Goal: Information Seeking & Learning: Find specific page/section

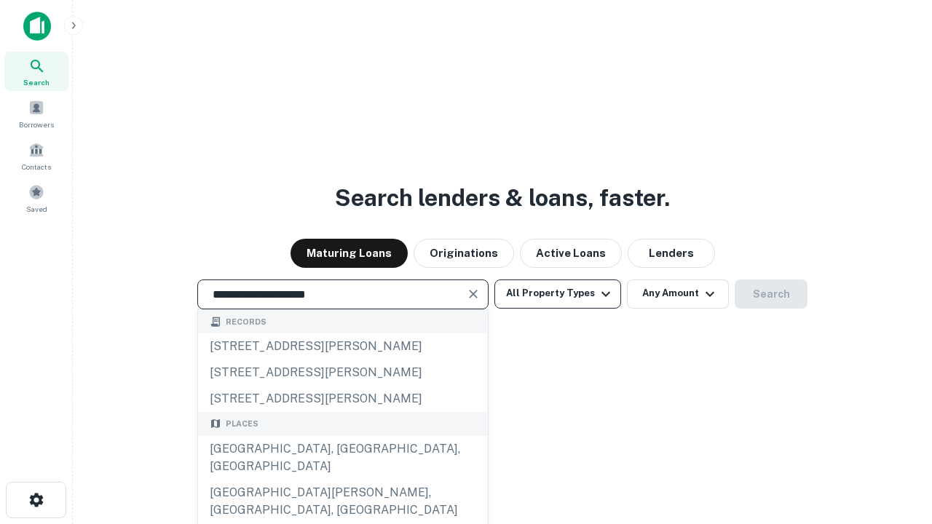
click at [558, 293] on button "All Property Types" at bounding box center [557, 293] width 127 height 29
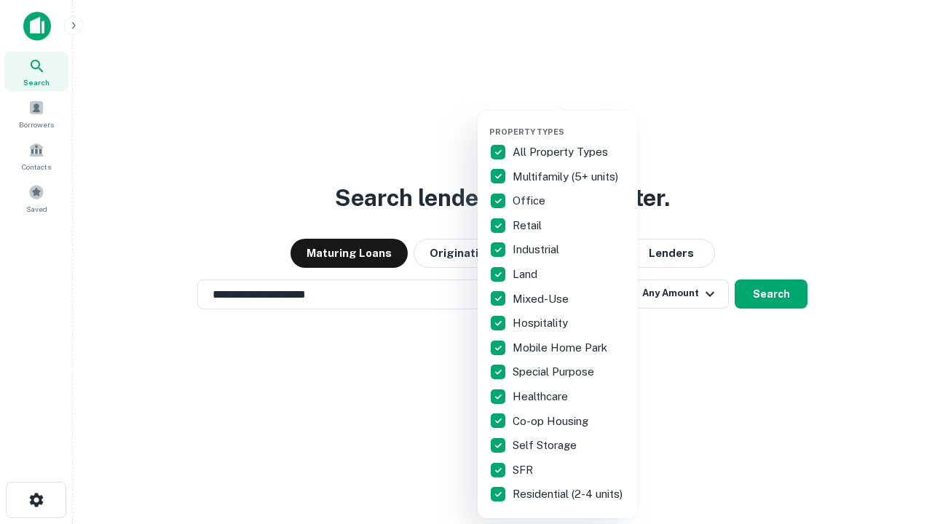
type input "**********"
click at [569, 122] on button "button" at bounding box center [569, 122] width 160 height 1
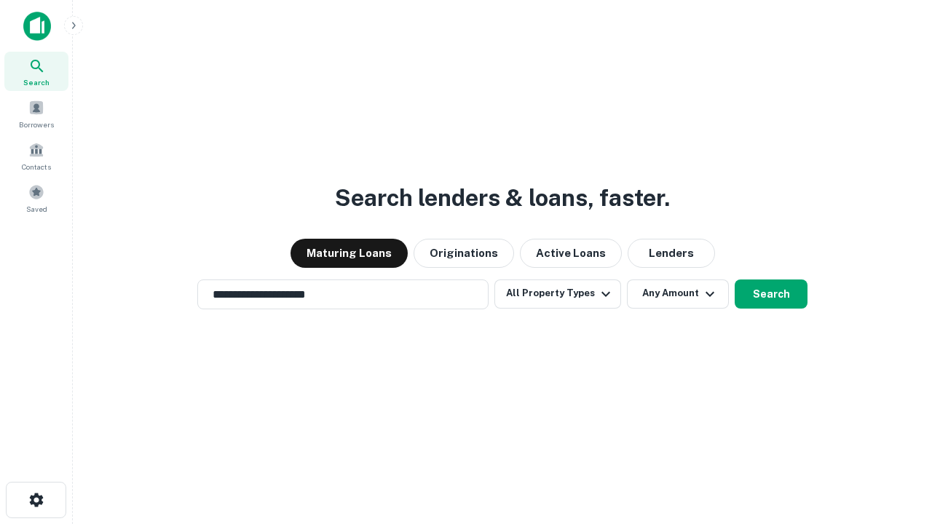
scroll to position [23, 0]
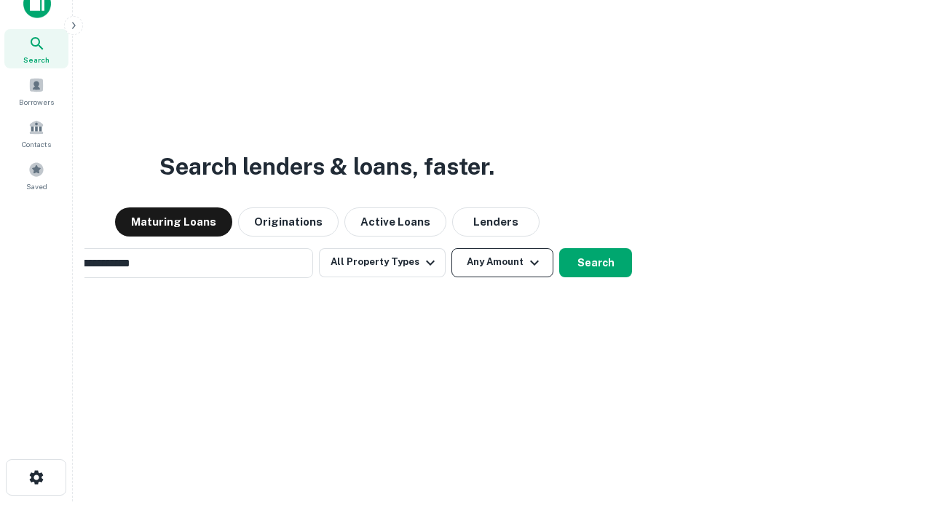
click at [451, 248] on button "Any Amount" at bounding box center [502, 262] width 102 height 29
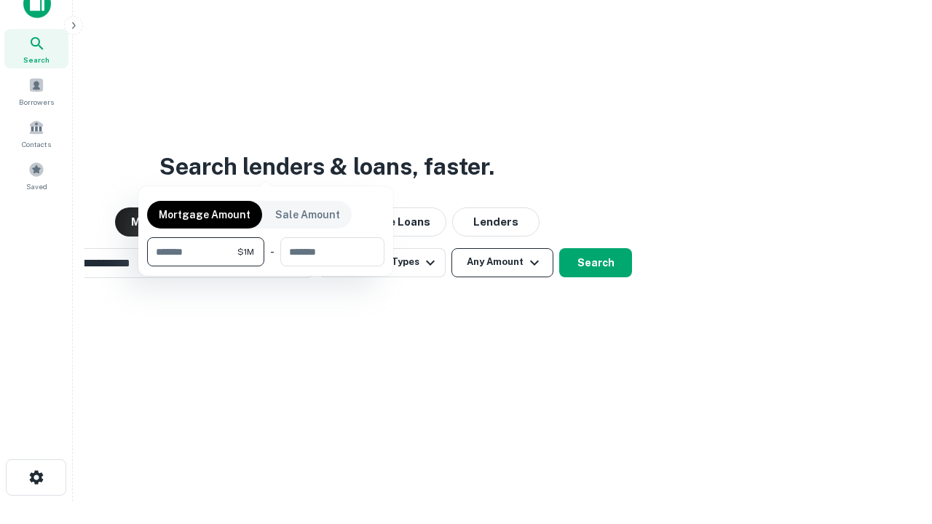
scroll to position [23, 0]
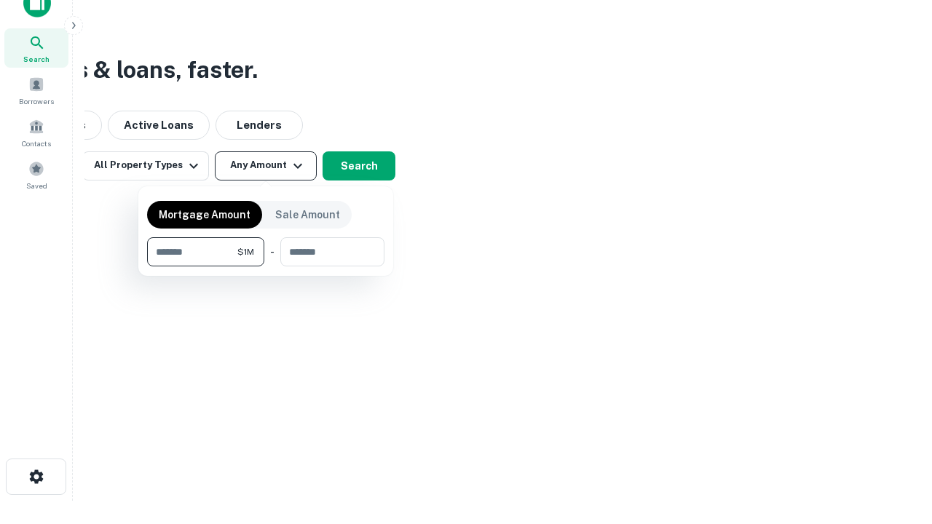
type input "*******"
click at [266, 266] on button "button" at bounding box center [265, 266] width 237 height 1
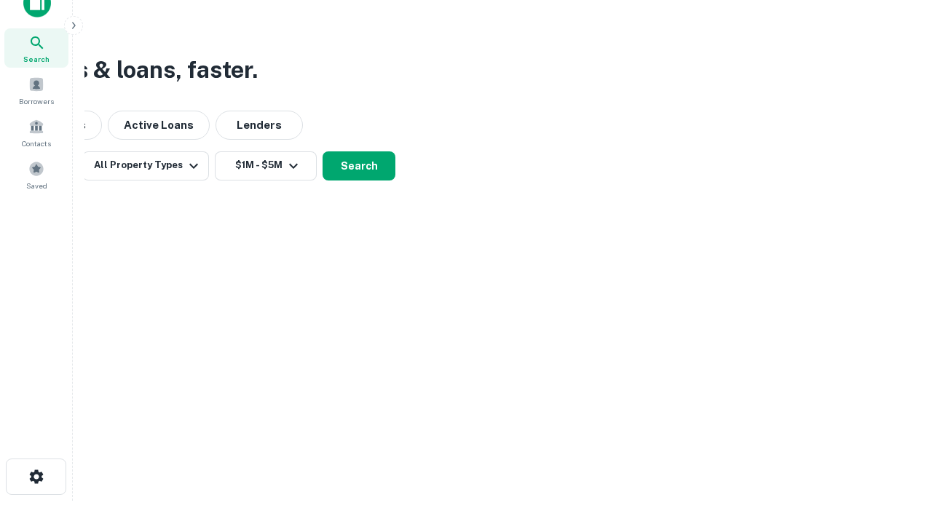
scroll to position [23, 0]
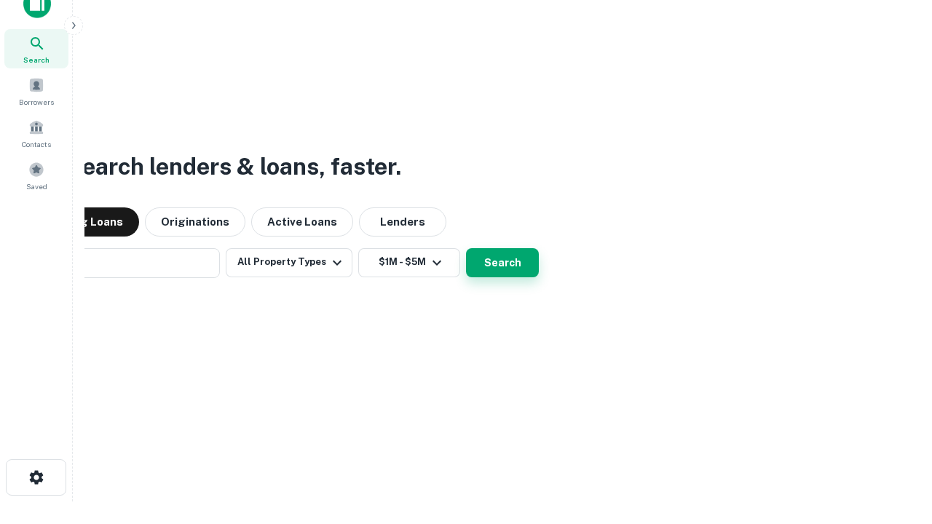
click at [466, 248] on button "Search" at bounding box center [502, 262] width 73 height 29
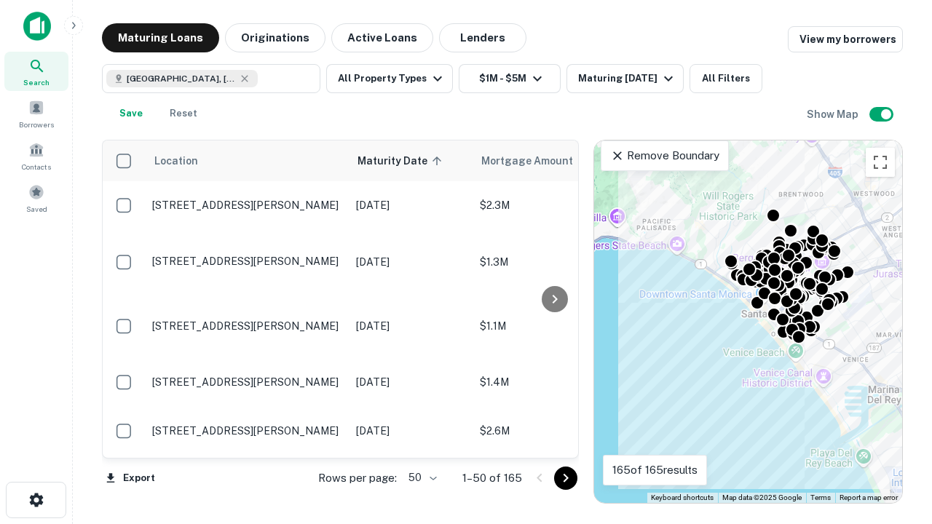
click at [420, 477] on body "Search Borrowers Contacts Saved Maturing Loans Originations Active Loans Lender…" at bounding box center [466, 262] width 932 height 524
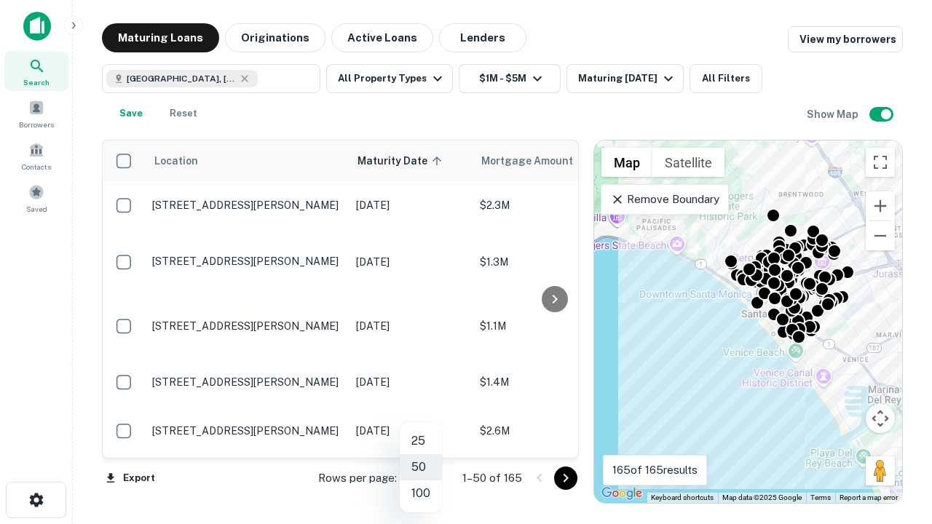
click at [421, 441] on li "25" at bounding box center [421, 441] width 42 height 26
